Goal: Task Accomplishment & Management: Manage account settings

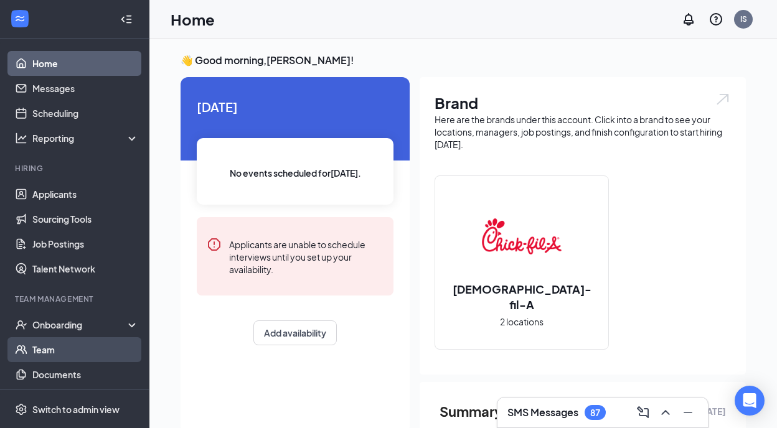
click at [62, 342] on link "Team" at bounding box center [85, 349] width 106 height 25
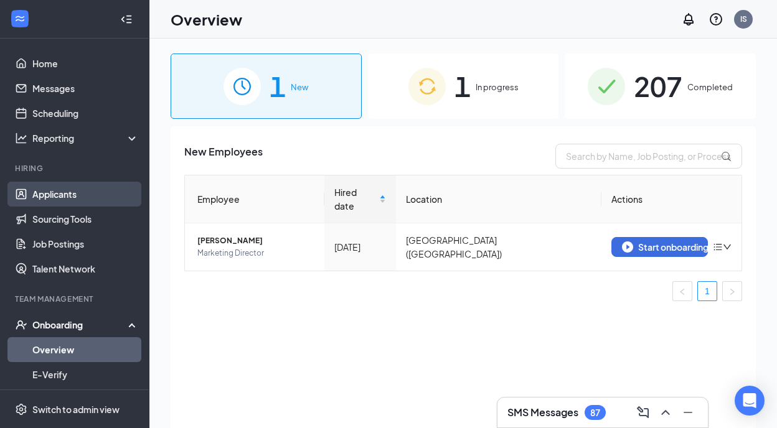
click at [82, 198] on link "Applicants" at bounding box center [85, 194] width 106 height 25
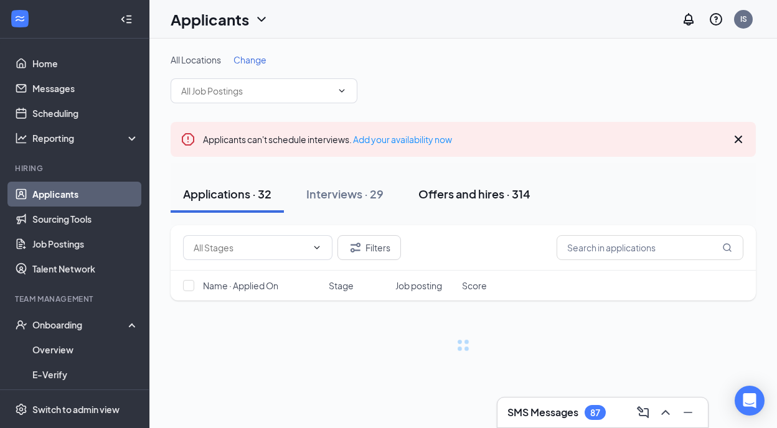
click at [496, 205] on button "Offers and hires · 314" at bounding box center [474, 194] width 137 height 37
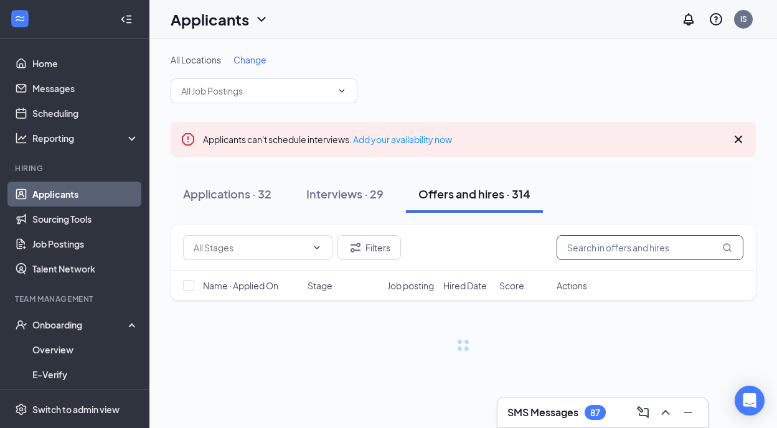
click at [585, 237] on input "text" at bounding box center [650, 247] width 187 height 25
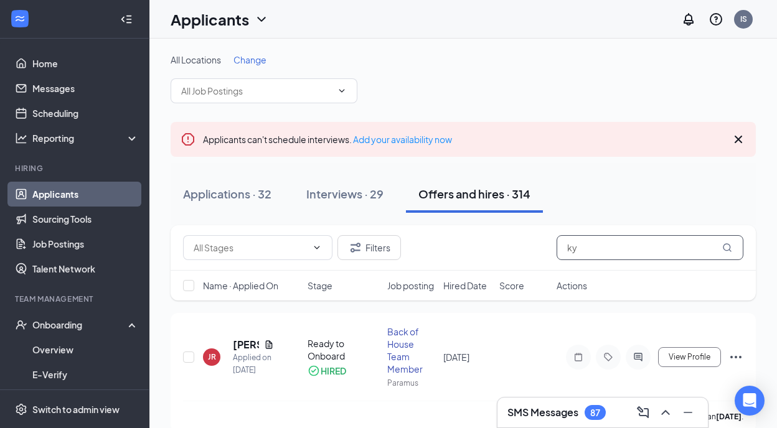
type input "k"
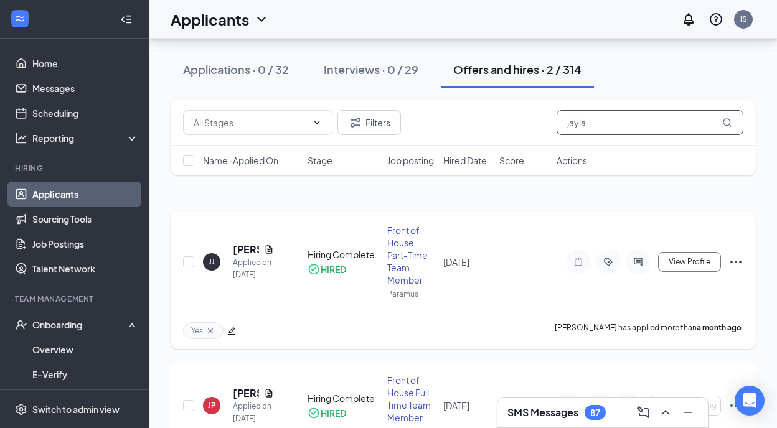
scroll to position [94, 0]
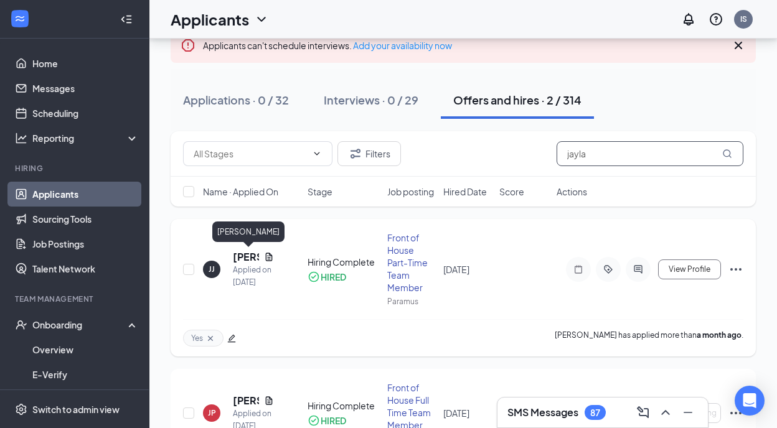
type input "jayla"
click at [247, 257] on h5 "[PERSON_NAME]" at bounding box center [246, 257] width 26 height 14
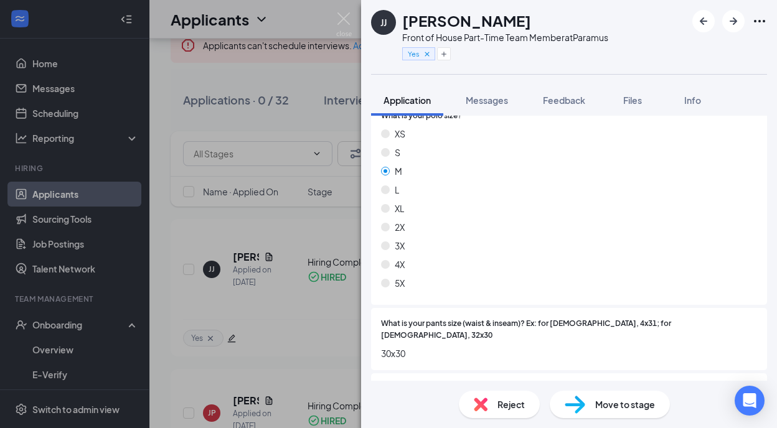
scroll to position [730, 0]
